Goal: Task Accomplishment & Management: Complete application form

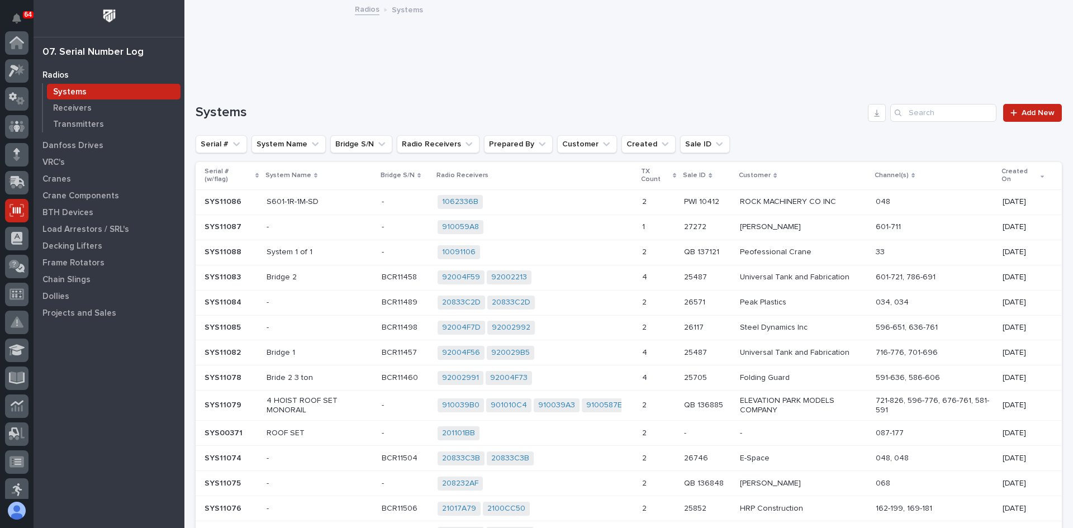
scroll to position [168, 0]
click at [89, 122] on p "Transmitters" at bounding box center [78, 125] width 51 height 10
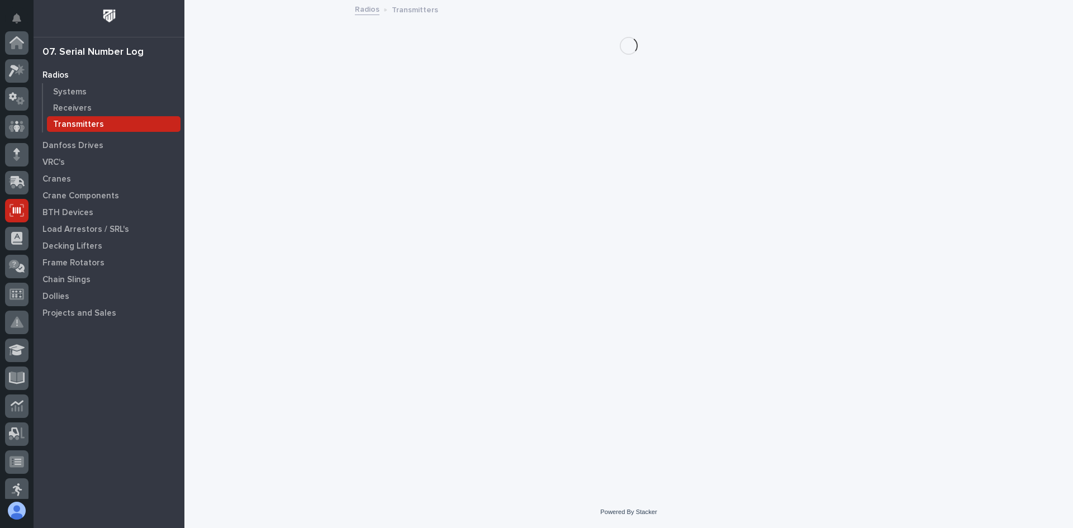
scroll to position [168, 0]
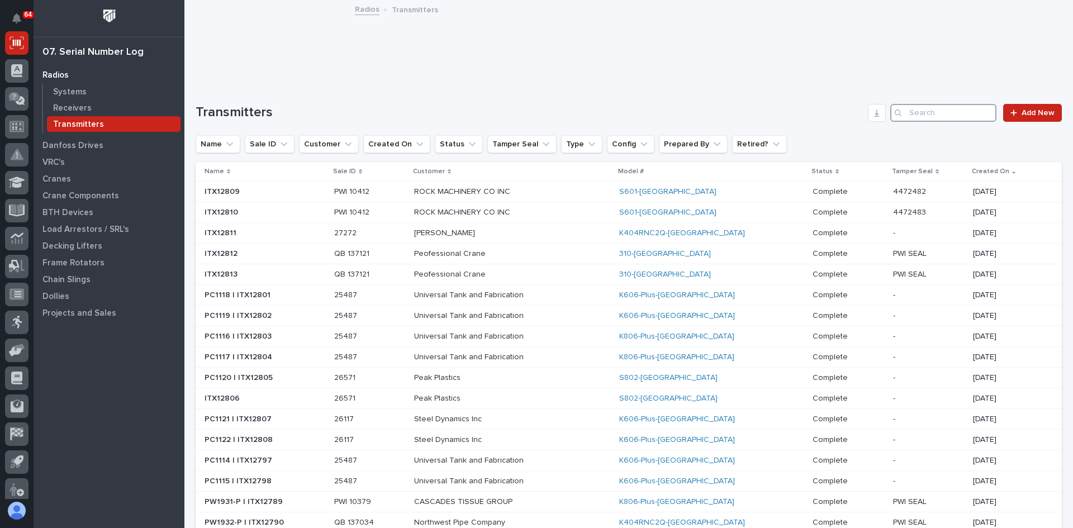
click at [916, 114] on input "Search" at bounding box center [943, 113] width 106 height 18
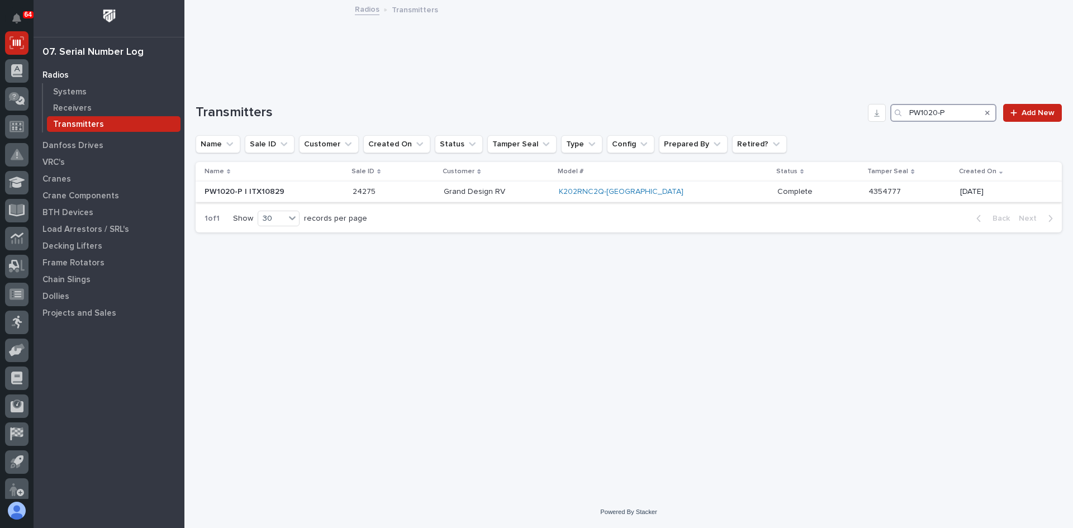
type input "PW1020-P"
click at [549, 192] on p "Grand Design RV" at bounding box center [497, 191] width 106 height 9
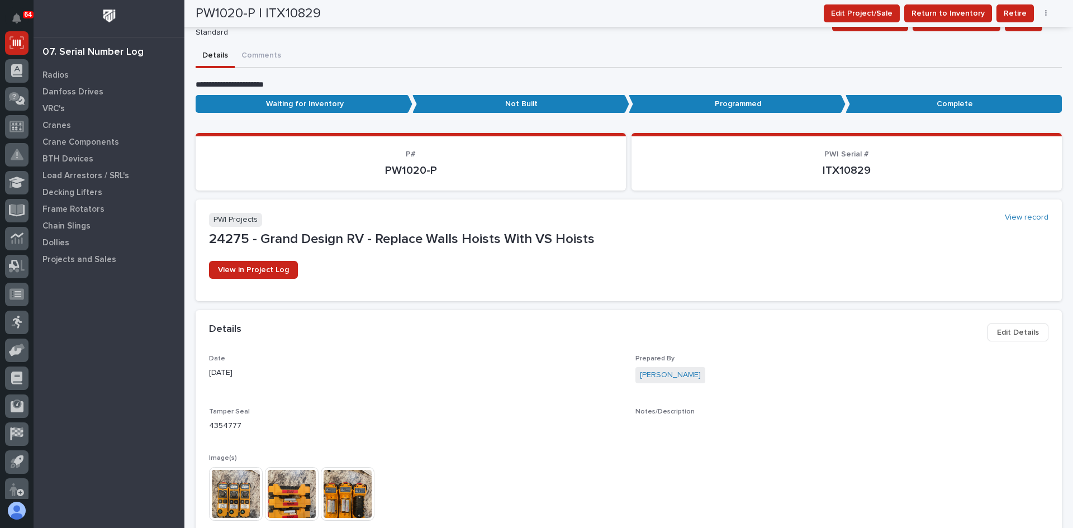
scroll to position [6, 0]
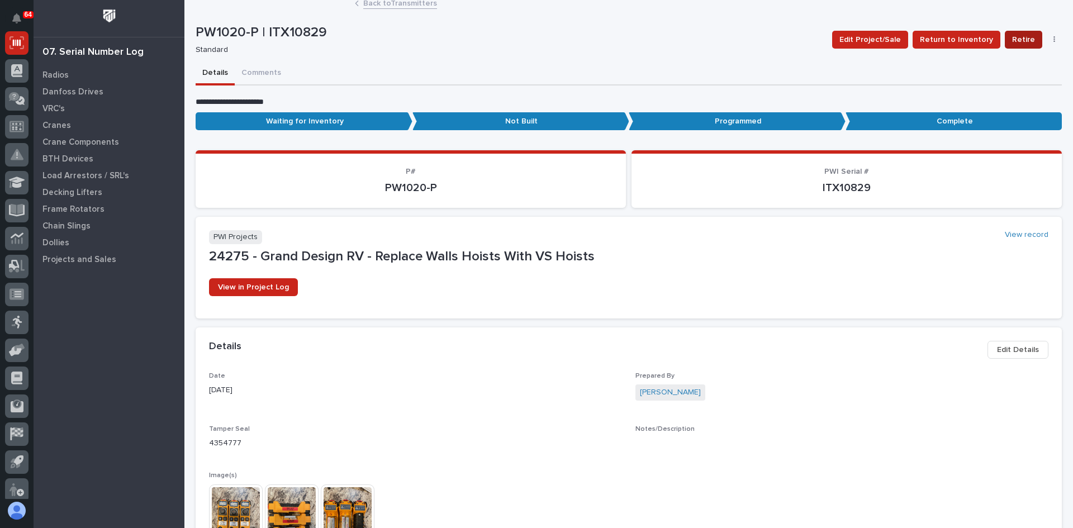
click at [1013, 37] on span "Retire" at bounding box center [1023, 39] width 23 height 13
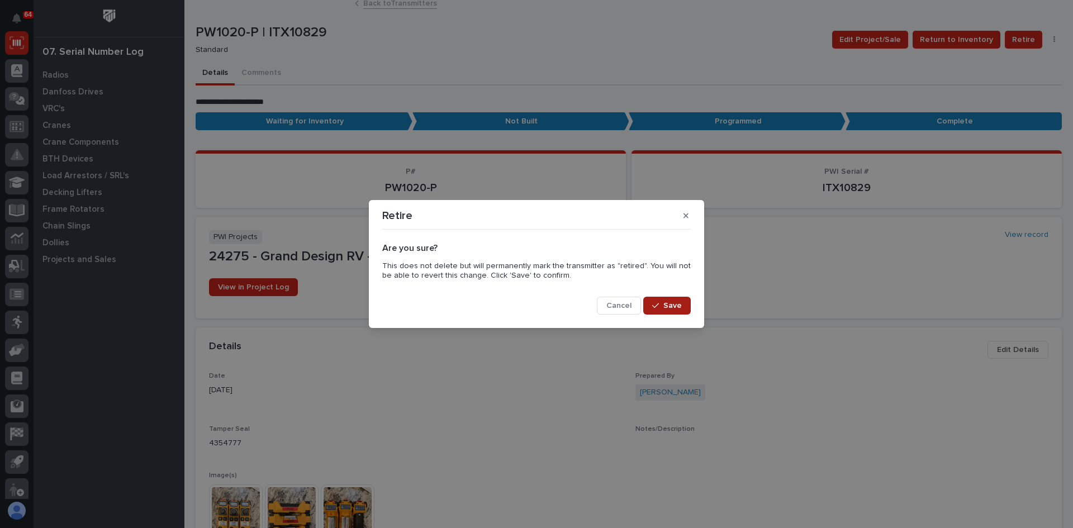
click at [675, 305] on span "Save" at bounding box center [672, 306] width 18 height 10
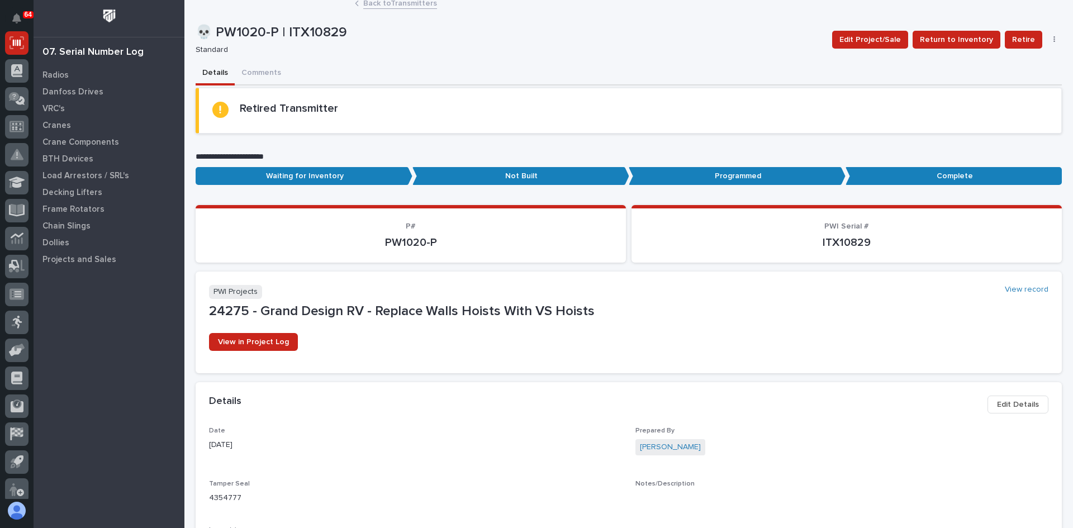
click at [375, 3] on link "Back to Transmitters" at bounding box center [400, 2] width 74 height 13
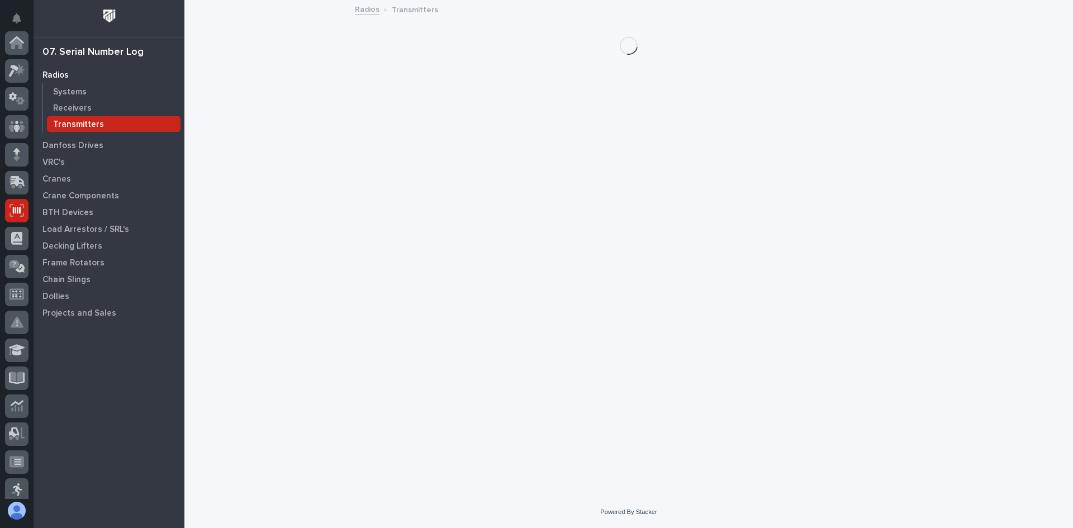
scroll to position [168, 0]
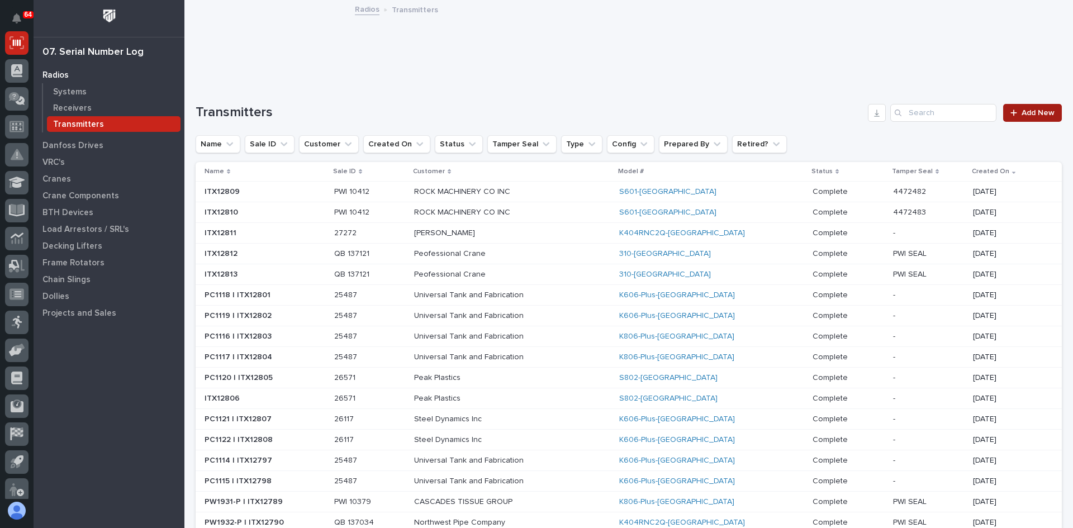
click at [1021, 109] on span "Add New" at bounding box center [1037, 113] width 33 height 8
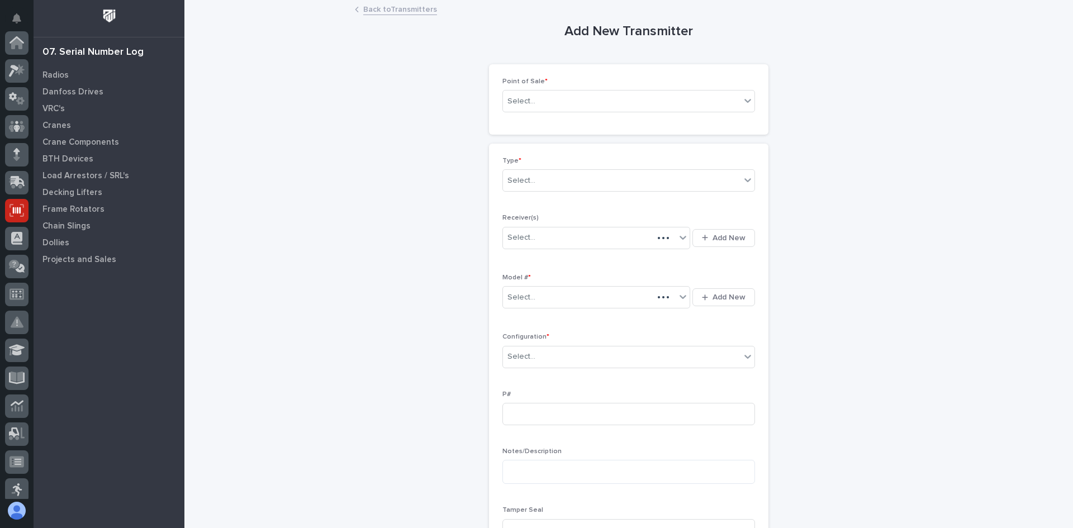
scroll to position [168, 0]
click at [535, 104] on div "Select..." at bounding box center [621, 101] width 237 height 18
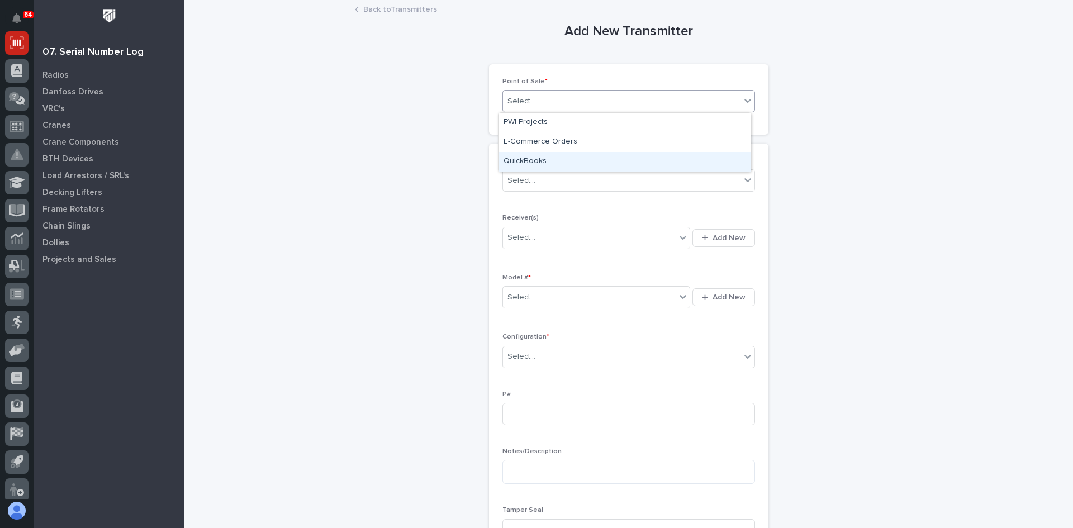
click at [535, 160] on div "QuickBooks" at bounding box center [624, 162] width 251 height 20
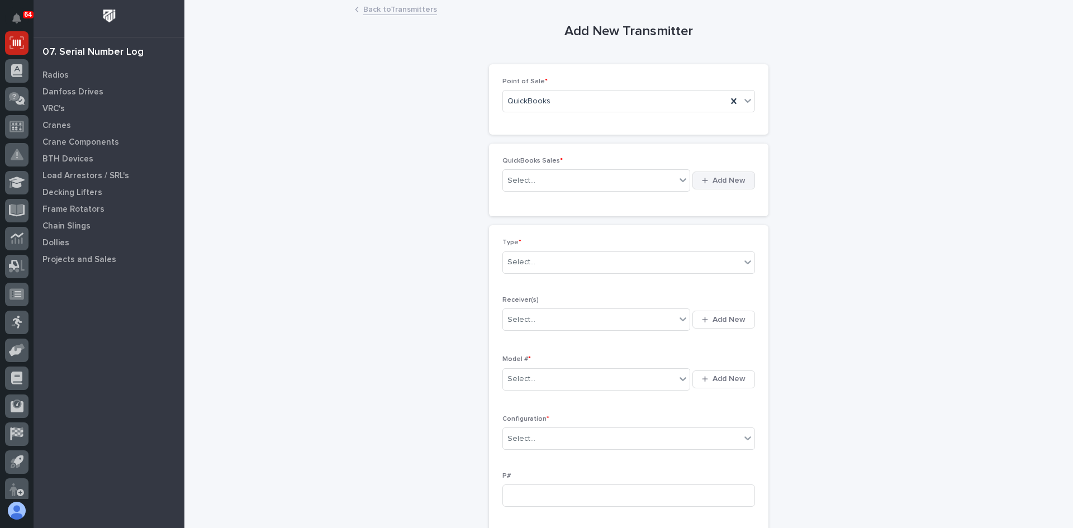
click at [715, 180] on span "Add New" at bounding box center [728, 180] width 33 height 10
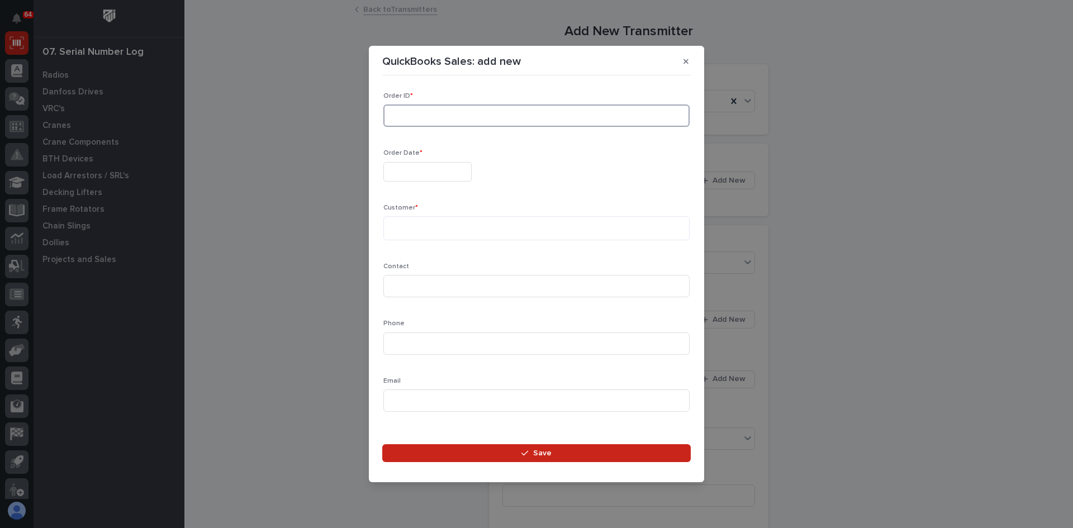
click at [406, 116] on input at bounding box center [536, 115] width 306 height 22
type input "137126"
click at [412, 169] on input "text" at bounding box center [427, 172] width 88 height 20
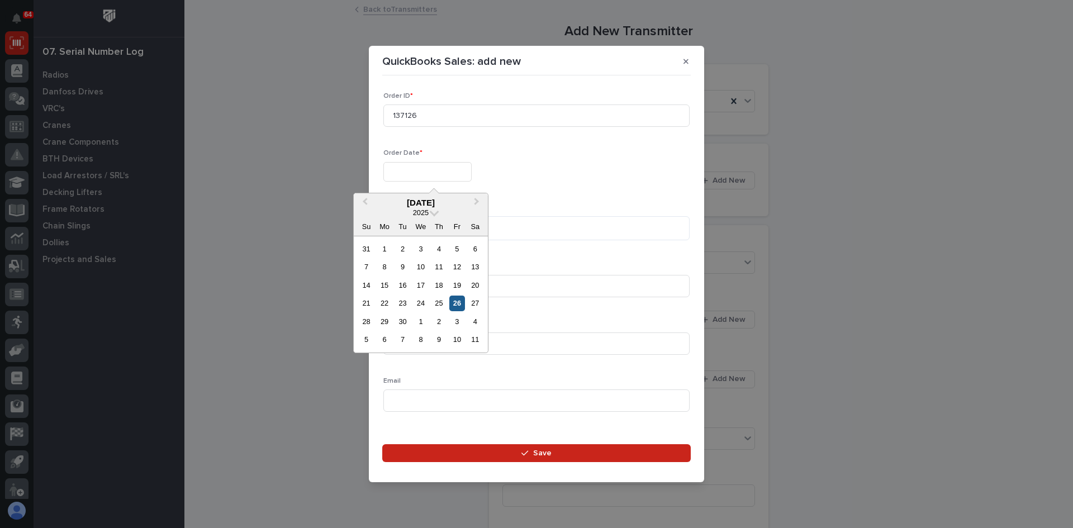
click at [458, 305] on div "26" at bounding box center [456, 303] width 15 height 15
type input "**********"
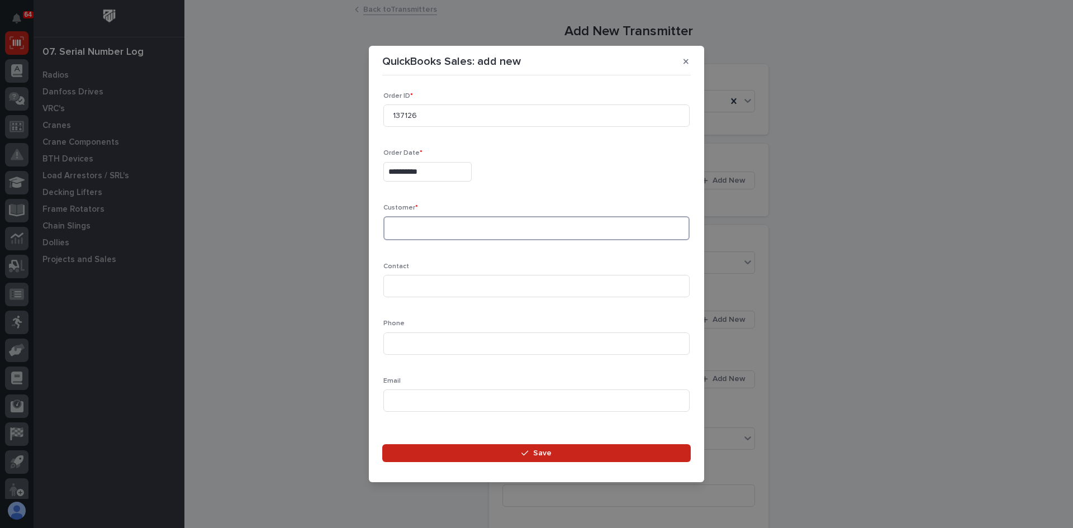
click at [393, 231] on textarea at bounding box center [536, 228] width 306 height 24
type textarea "*"
type textarea "*******"
click at [401, 293] on input at bounding box center [536, 286] width 306 height 22
type input "[PERSON_NAME]"
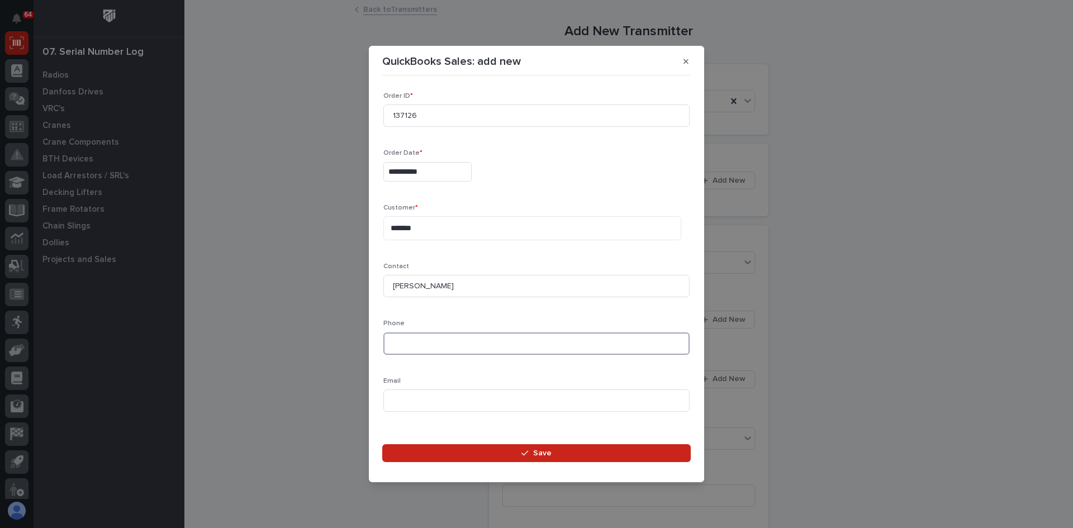
click at [410, 351] on input at bounding box center [536, 343] width 306 height 22
type input "[PHONE_NUMBER]"
click at [393, 399] on input at bounding box center [536, 400] width 306 height 22
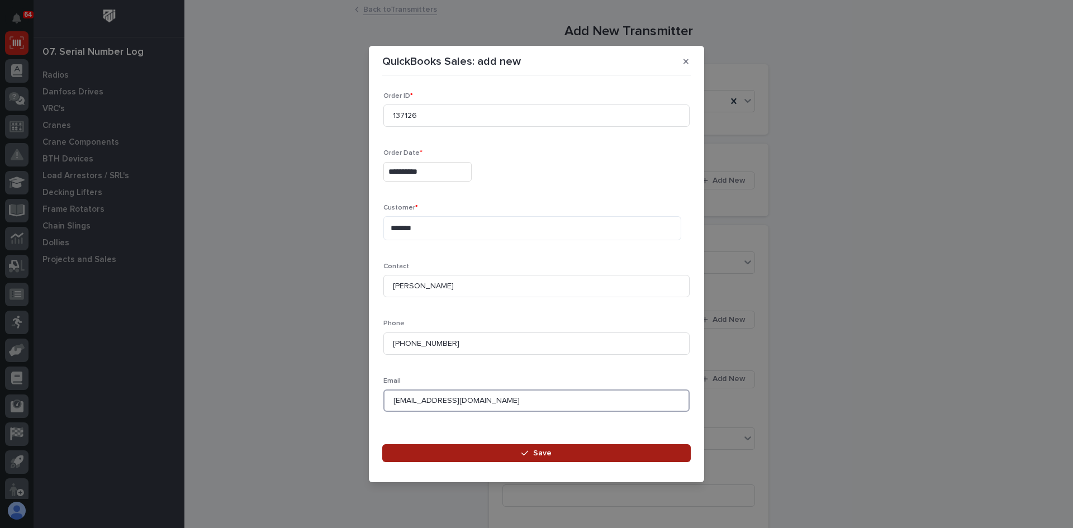
type input "[EMAIL_ADDRESS][DOMAIN_NAME]"
click at [540, 458] on span "Save" at bounding box center [542, 453] width 18 height 10
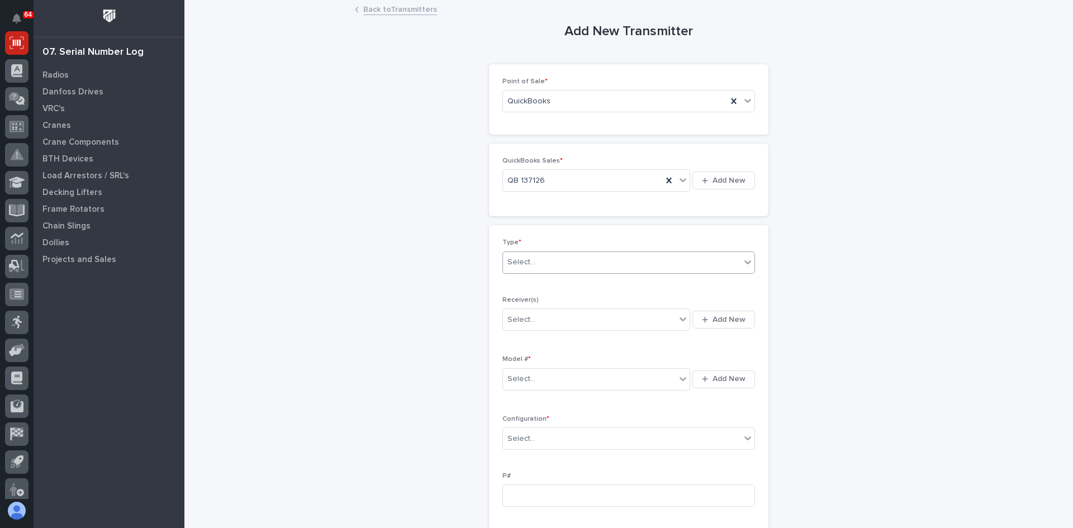
click at [546, 261] on div "Select..." at bounding box center [621, 262] width 237 height 18
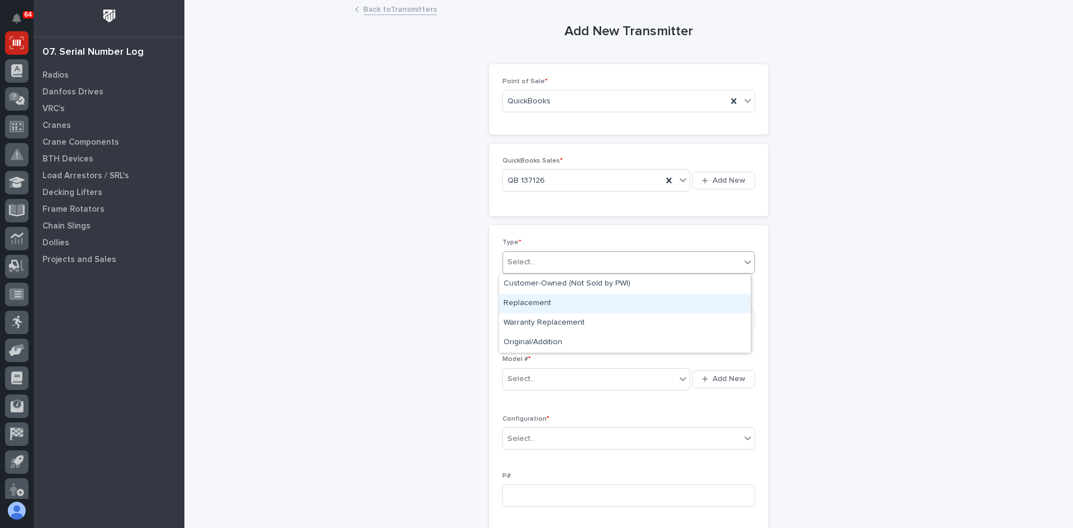
click at [536, 299] on div "Replacement" at bounding box center [624, 304] width 251 height 20
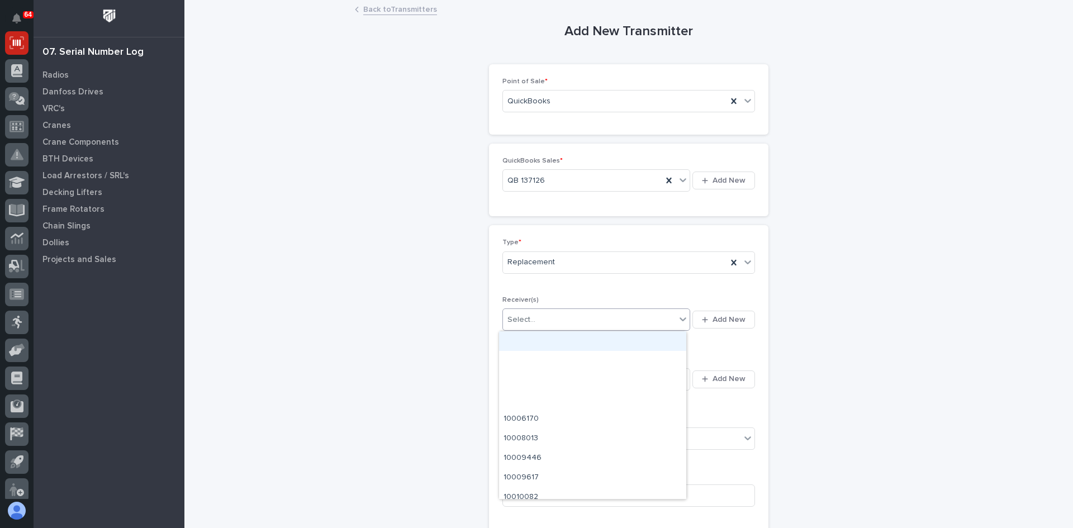
click at [528, 318] on div "Select..." at bounding box center [521, 320] width 28 height 12
type input "********"
click at [531, 337] on div "91003D41" at bounding box center [592, 341] width 187 height 20
click at [536, 376] on div "Select..." at bounding box center [589, 379] width 173 height 18
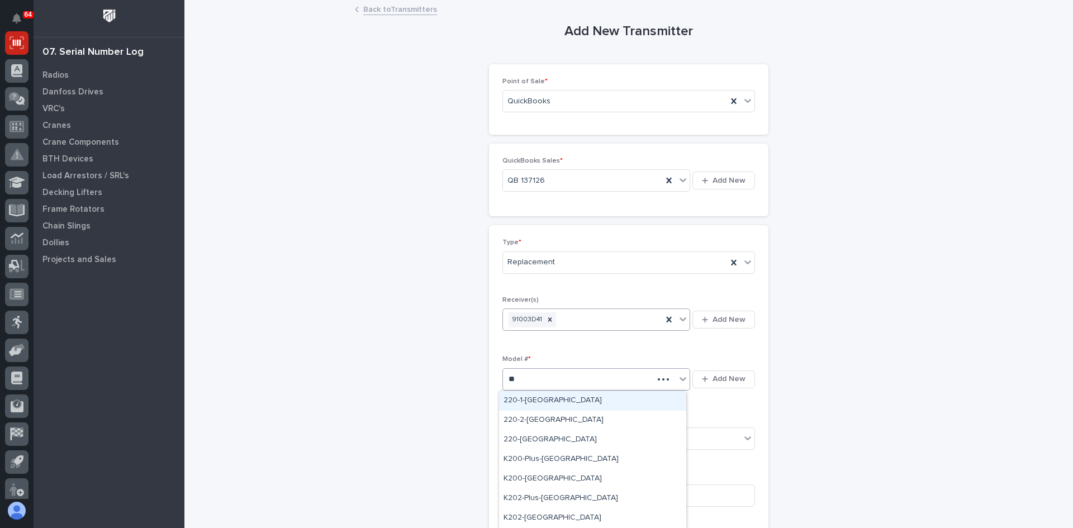
type input "***"
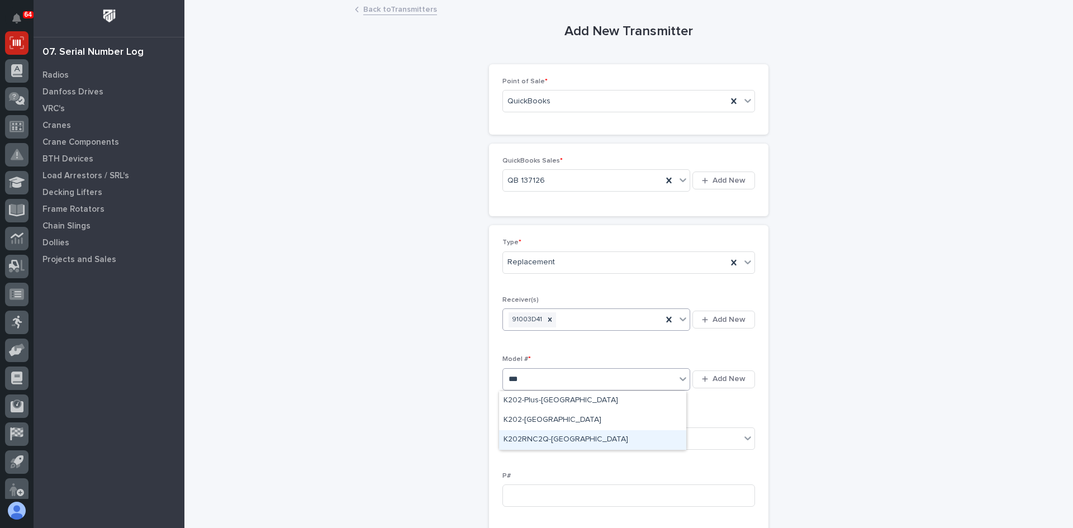
click at [536, 438] on div "K202RNC2Q-[GEOGRAPHIC_DATA]" at bounding box center [592, 440] width 187 height 20
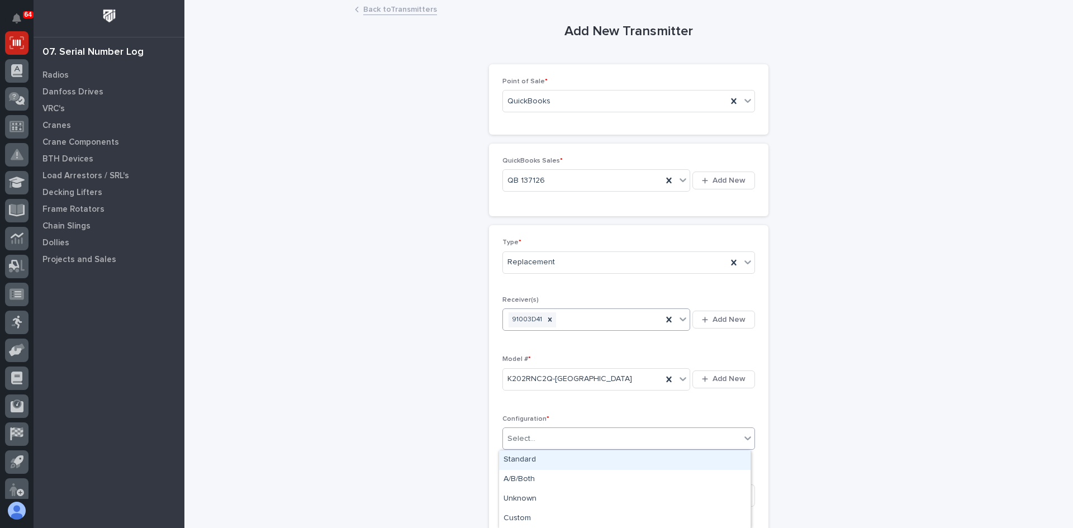
click at [540, 439] on div "Select..." at bounding box center [621, 439] width 237 height 18
click at [523, 459] on div "Standard" at bounding box center [624, 460] width 251 height 20
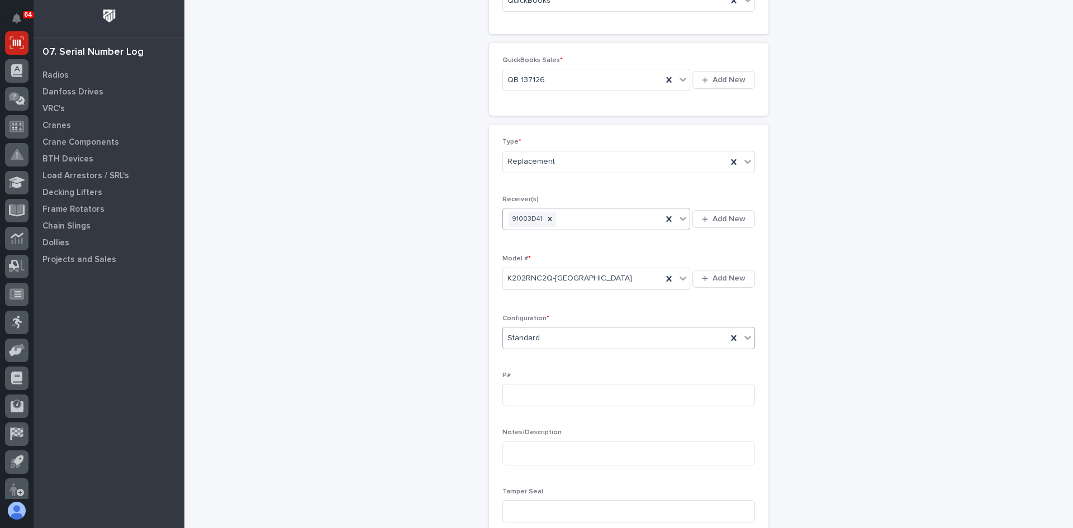
scroll to position [112, 0]
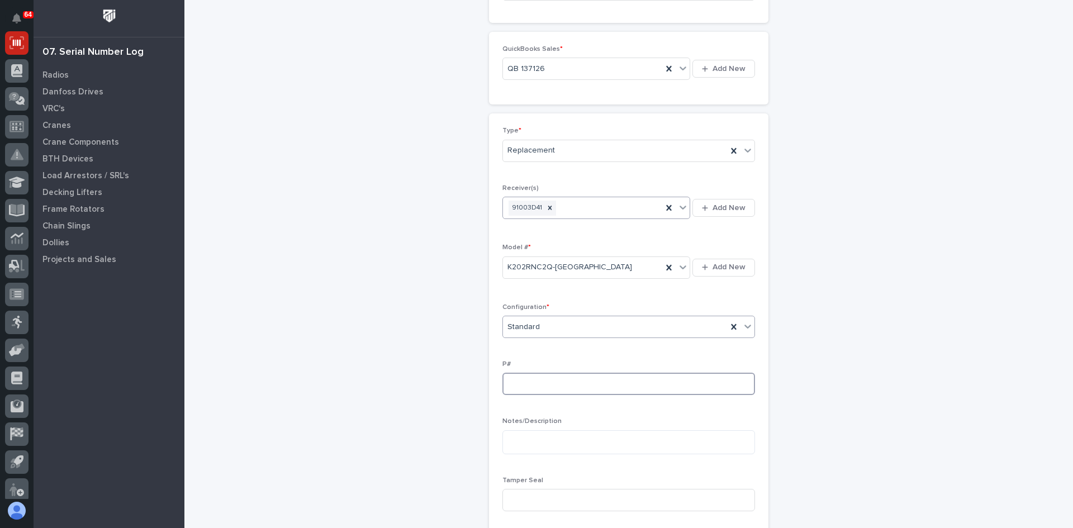
click at [516, 385] on input at bounding box center [628, 384] width 253 height 22
type input "p"
type input "PW1922-P"
click at [516, 494] on input at bounding box center [628, 500] width 253 height 22
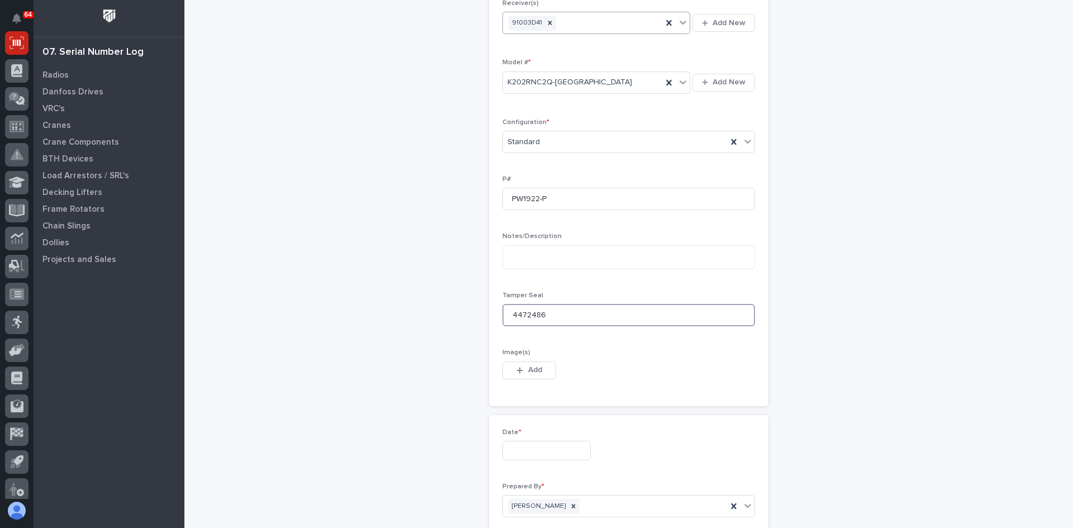
scroll to position [335, 0]
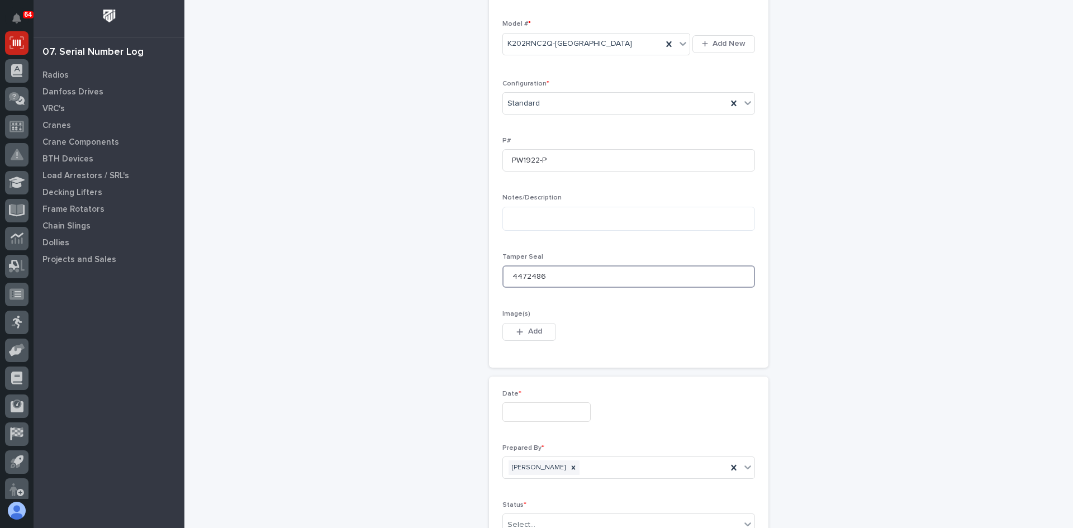
type input "4472486"
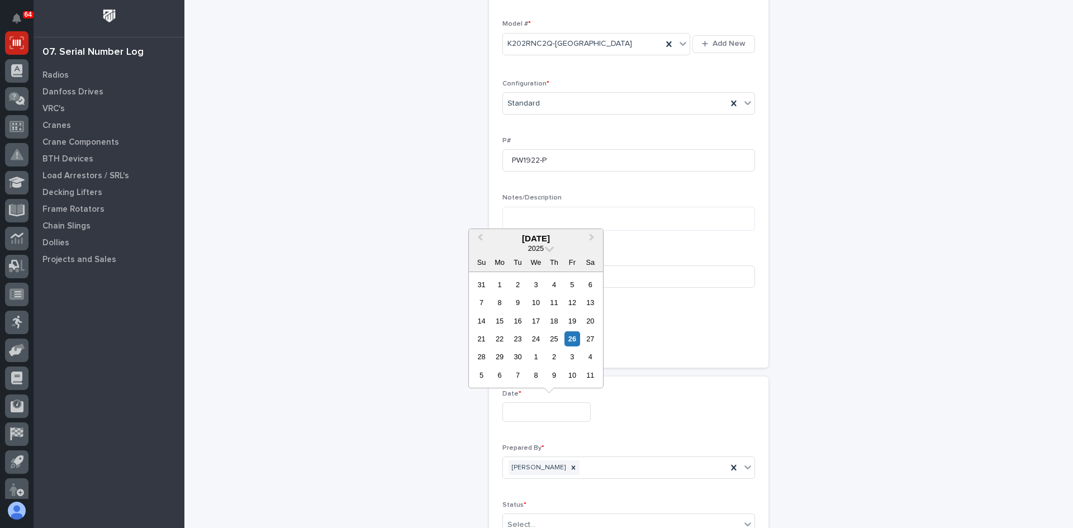
click at [521, 413] on input "text" at bounding box center [546, 412] width 88 height 20
click at [572, 342] on div "26" at bounding box center [571, 338] width 15 height 15
type input "**********"
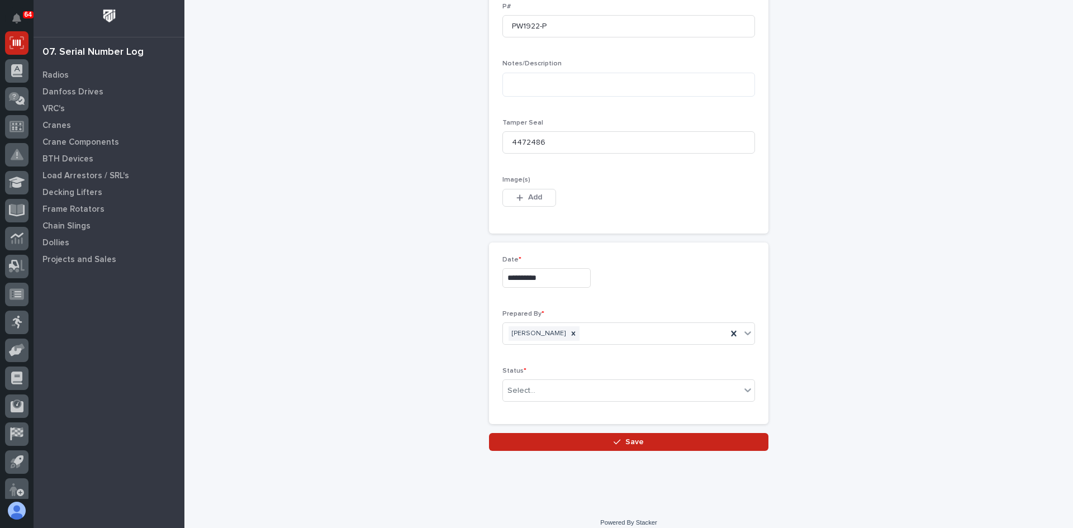
scroll to position [480, 0]
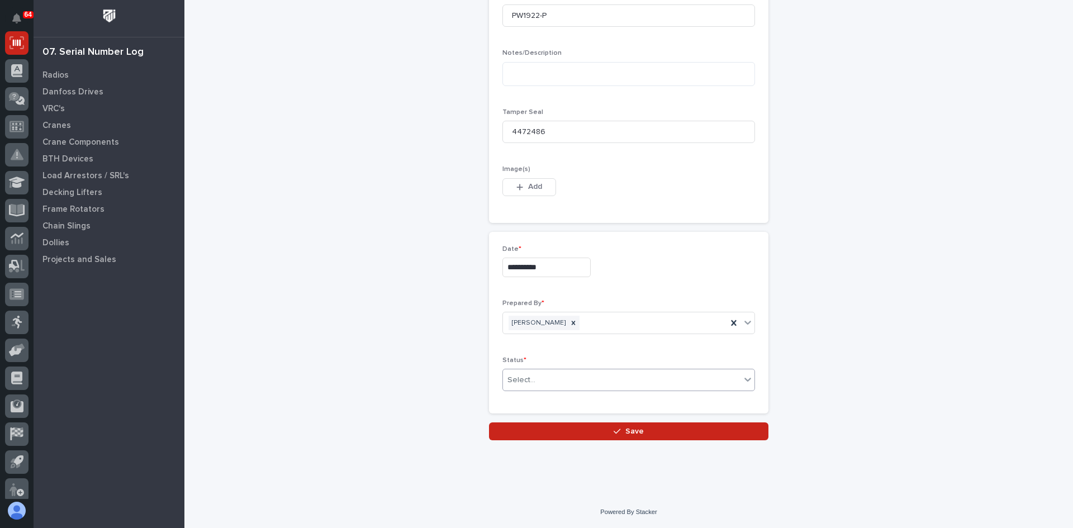
click at [536, 379] on div "Select..." at bounding box center [621, 380] width 237 height 18
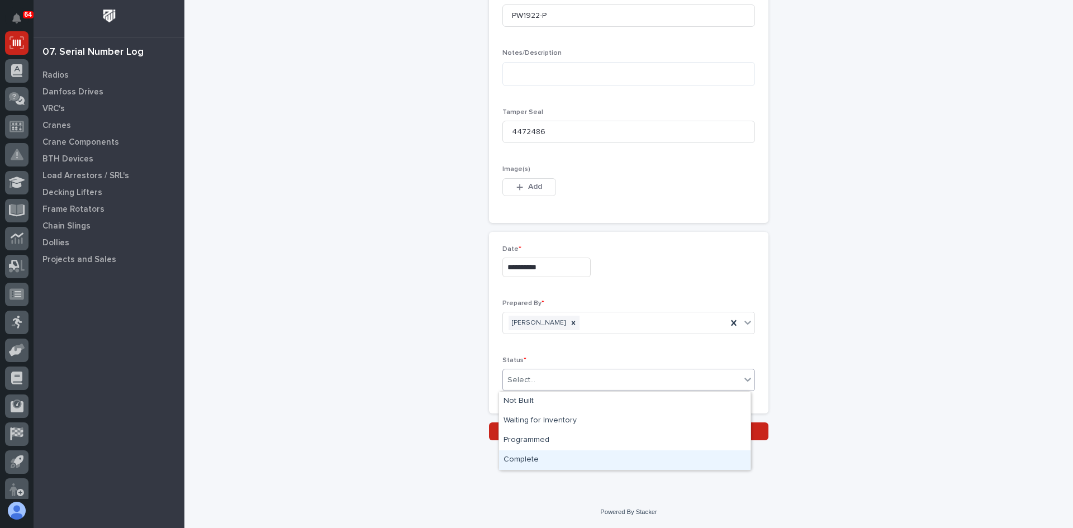
click at [524, 459] on div "Complete" at bounding box center [624, 460] width 251 height 20
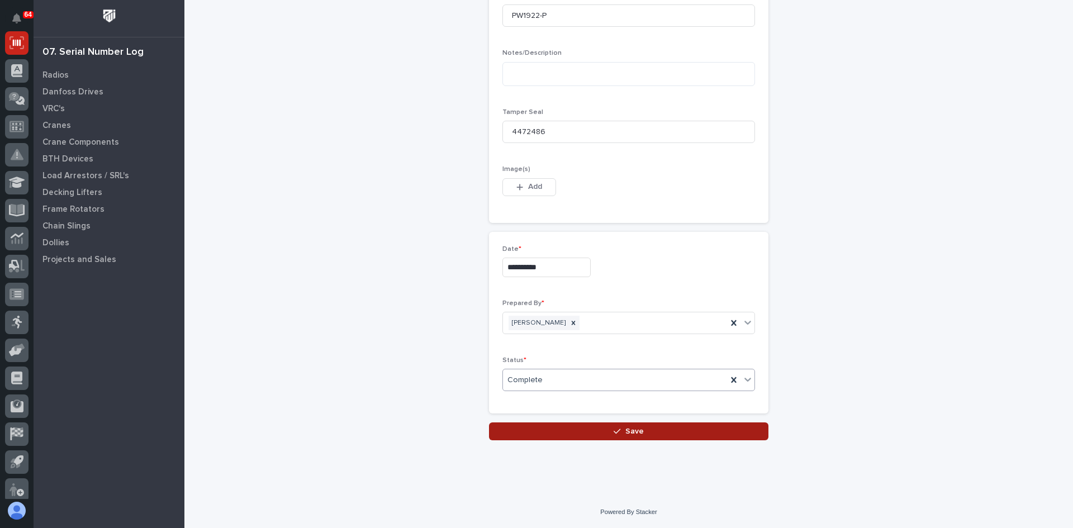
click at [631, 432] on span "Save" at bounding box center [634, 431] width 18 height 10
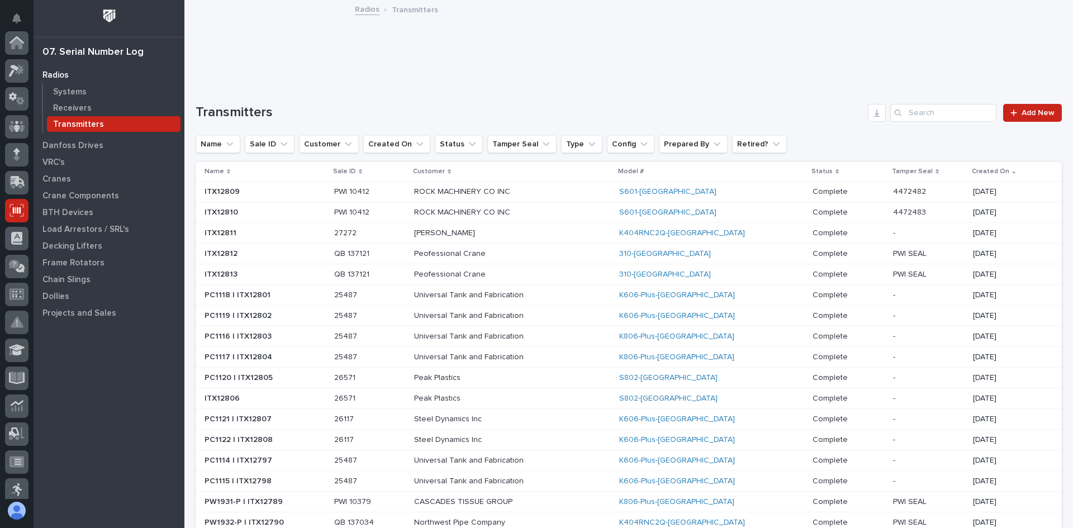
scroll to position [168, 0]
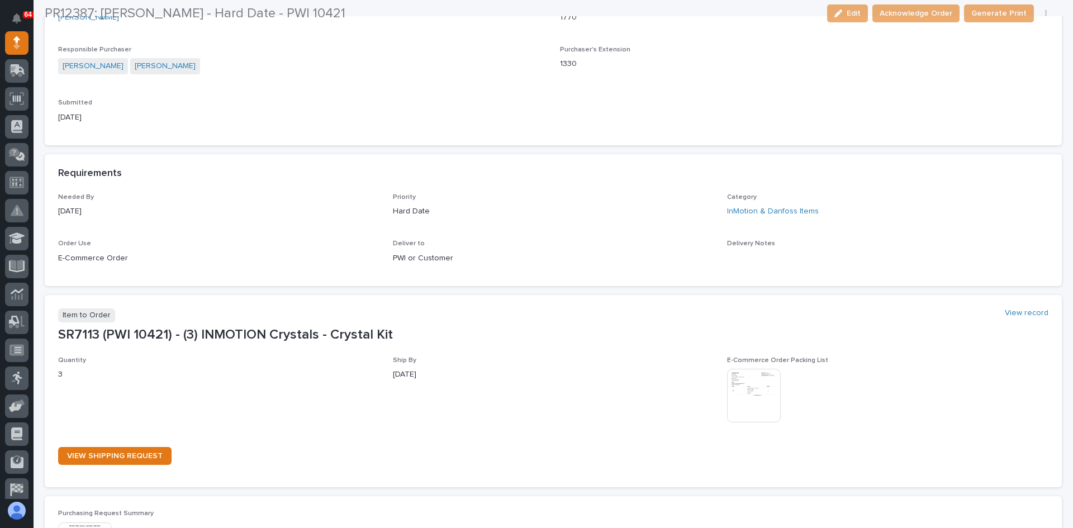
scroll to position [391, 0]
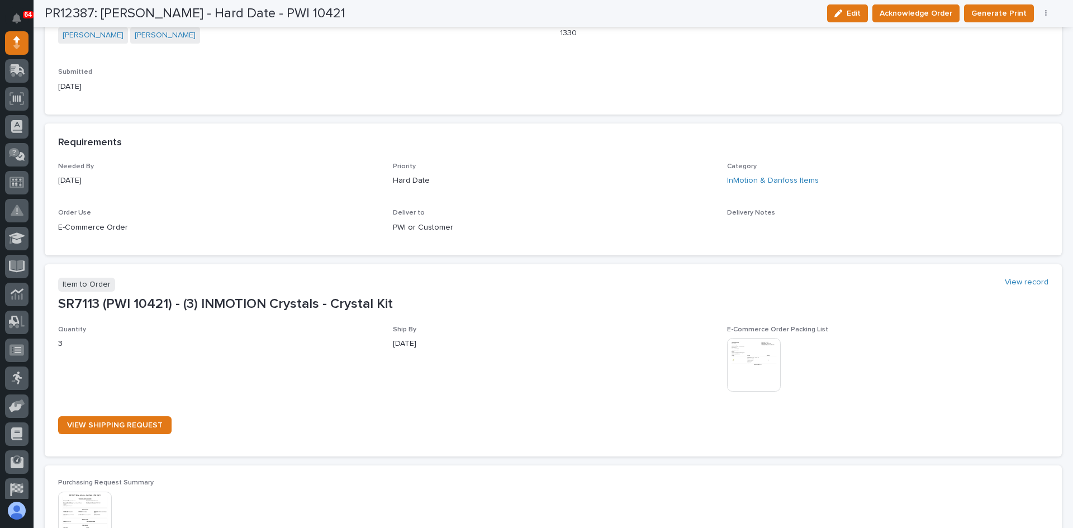
click at [751, 368] on img at bounding box center [754, 365] width 54 height 54
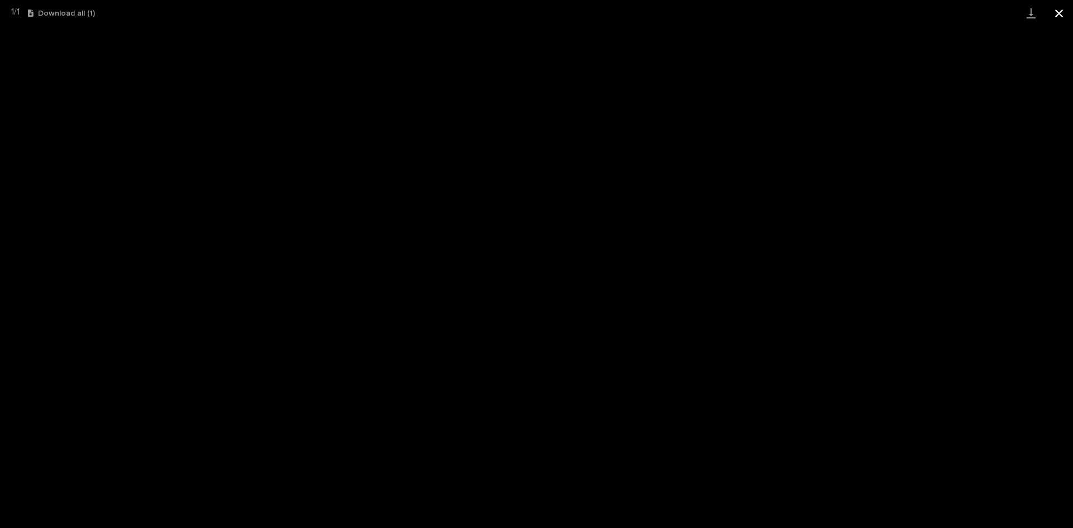
click at [1061, 15] on button "Close gallery" at bounding box center [1059, 13] width 28 height 26
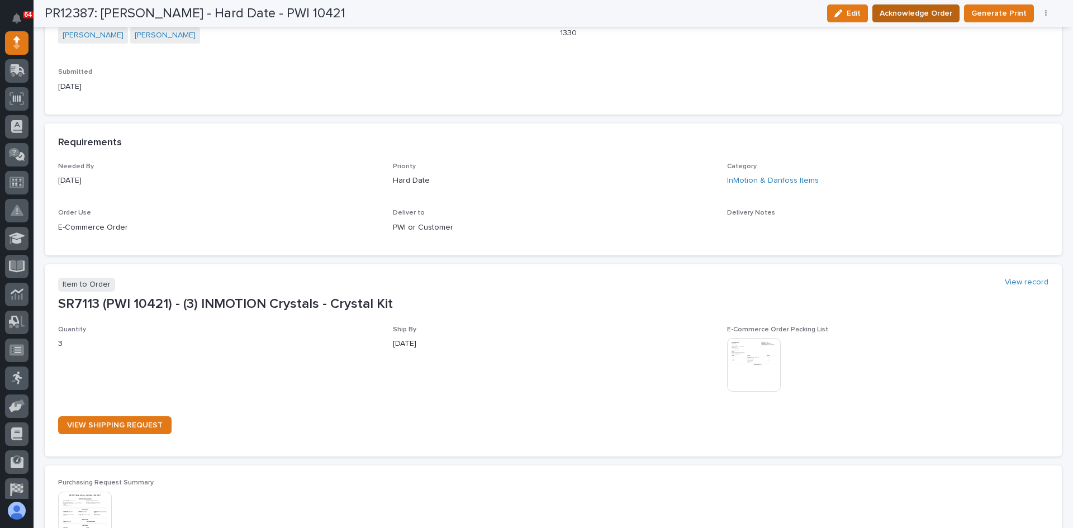
click at [921, 14] on span "Acknowledge Order" at bounding box center [915, 13] width 73 height 13
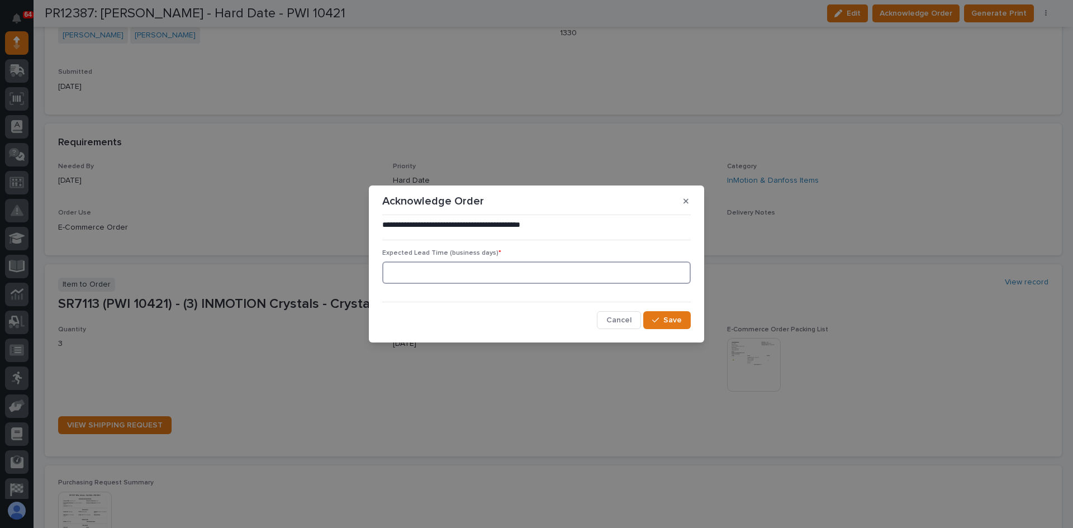
click at [417, 273] on input at bounding box center [536, 272] width 308 height 22
type input "0"
click at [675, 318] on span "Save" at bounding box center [672, 320] width 18 height 10
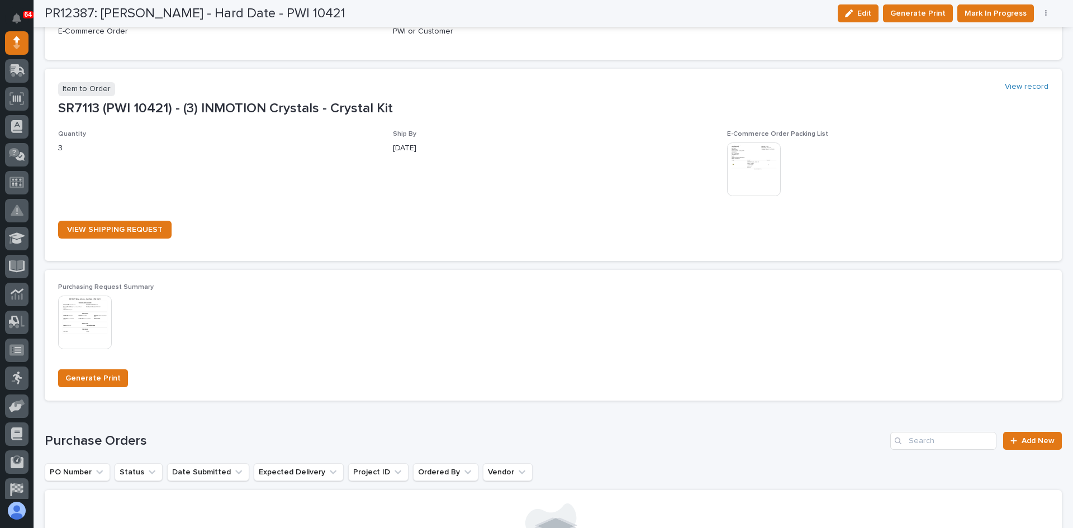
scroll to position [647, 0]
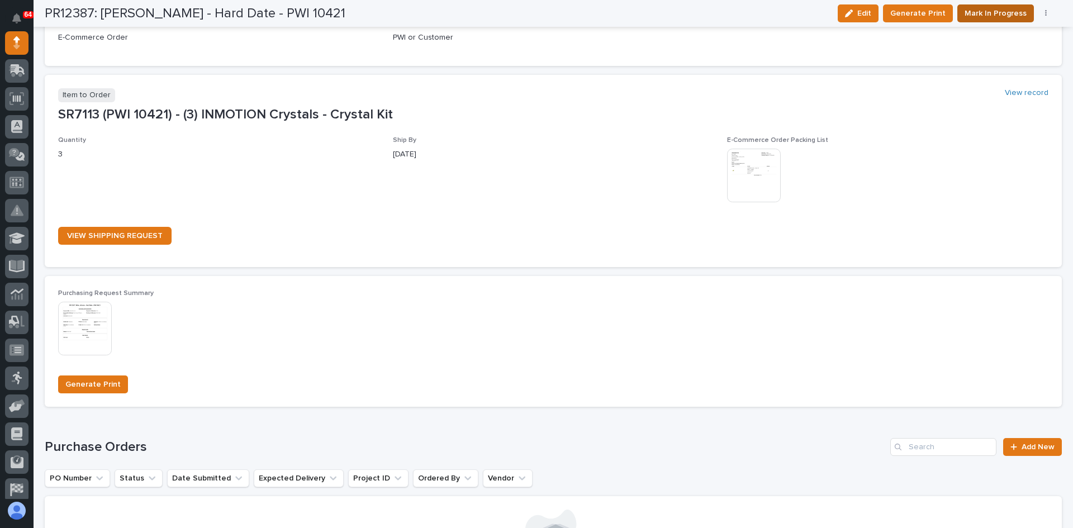
click at [1003, 12] on span "Mark In Progress" at bounding box center [995, 13] width 62 height 13
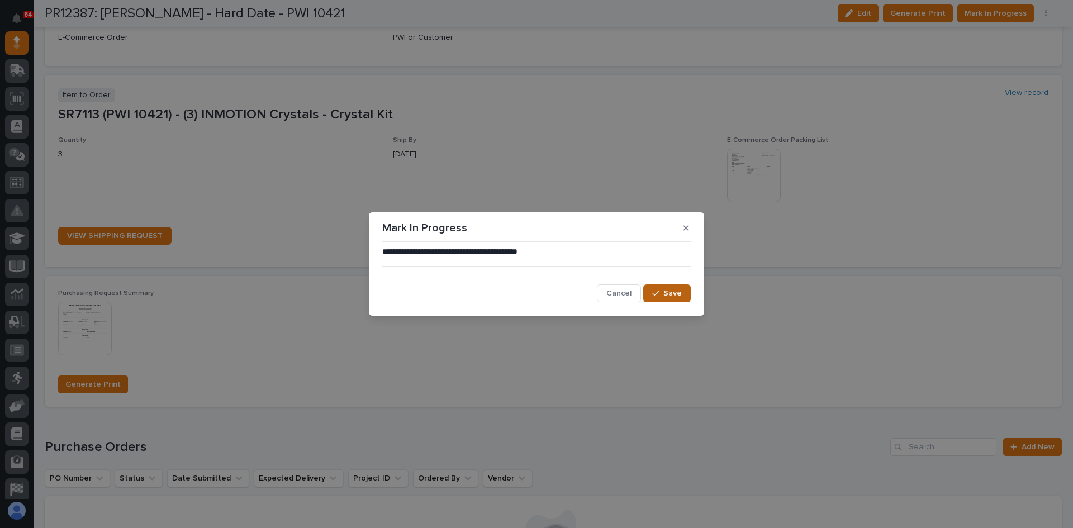
click at [670, 292] on span "Save" at bounding box center [672, 293] width 18 height 10
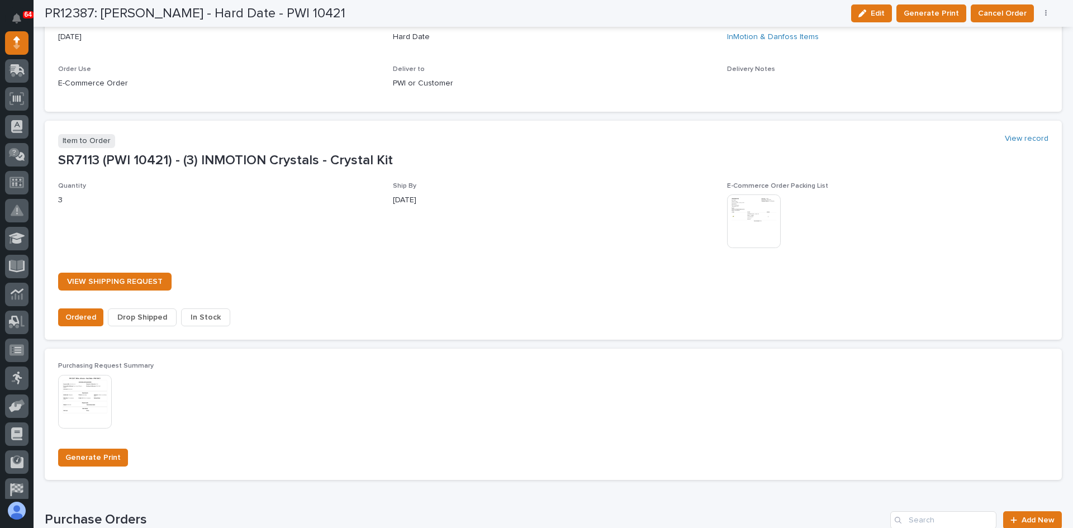
scroll to position [715, 0]
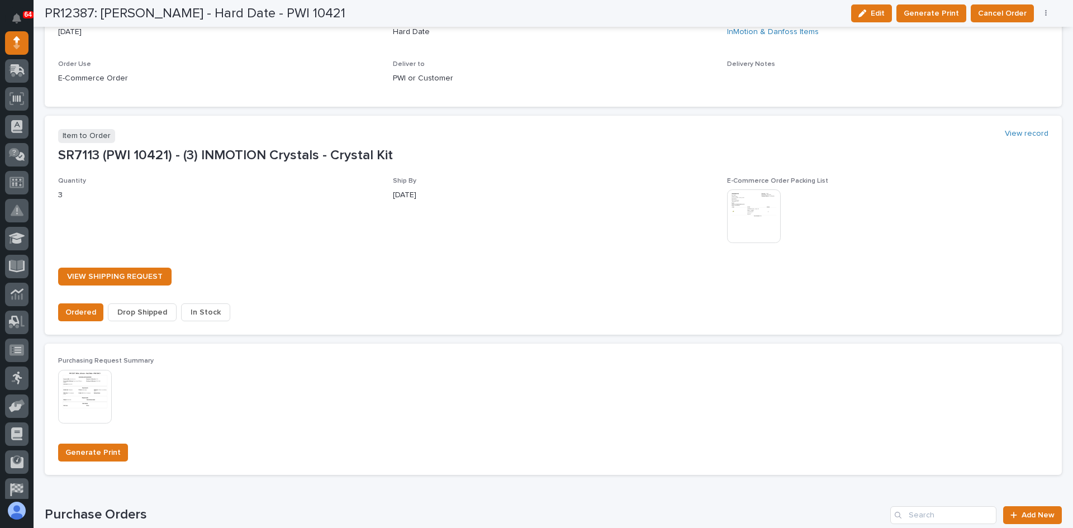
click at [201, 312] on span "In Stock" at bounding box center [206, 312] width 30 height 13
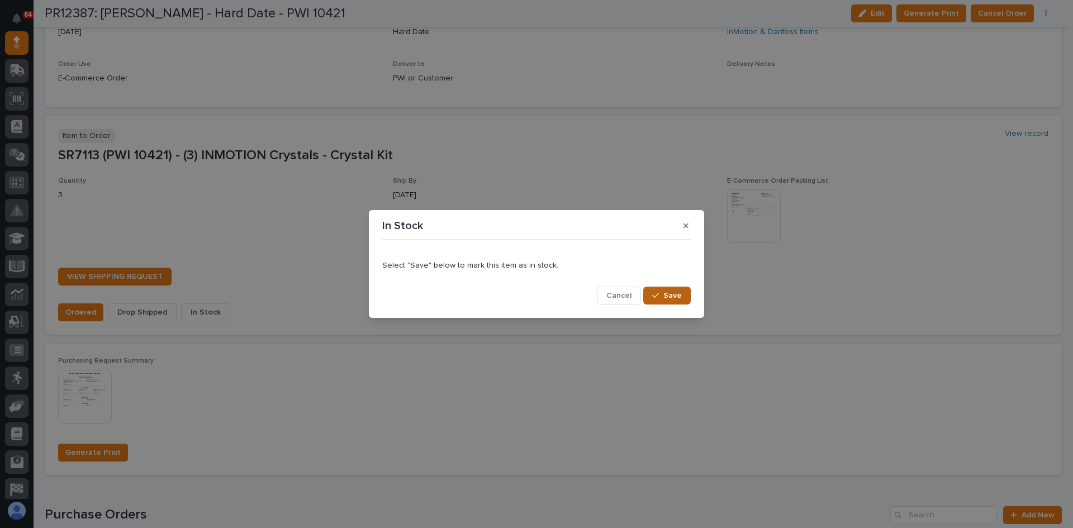
click at [678, 297] on span "Save" at bounding box center [672, 296] width 18 height 10
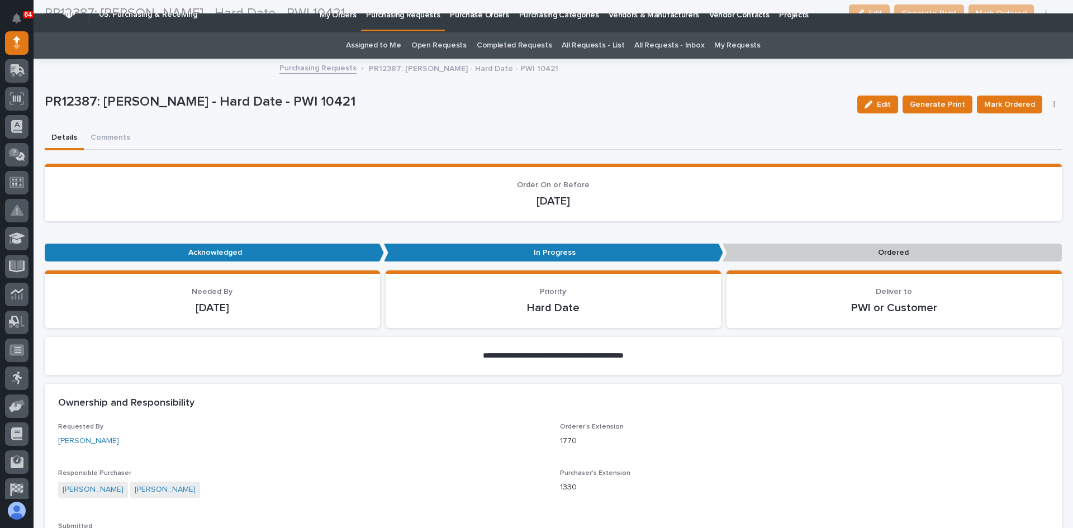
scroll to position [0, 0]
